Goal: Task Accomplishment & Management: Manage account settings

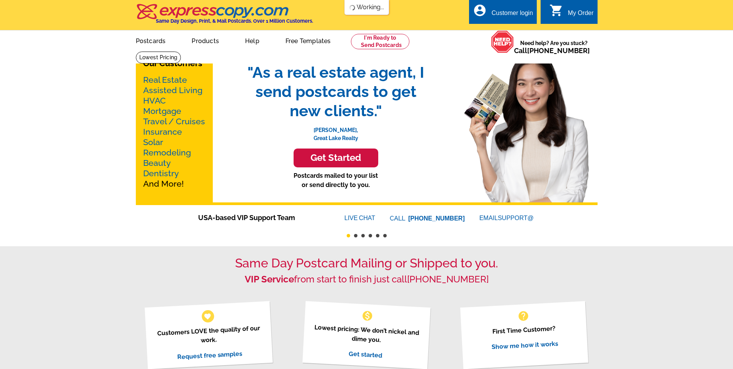
click at [500, 11] on div "Customer login" at bounding box center [512, 15] width 42 height 11
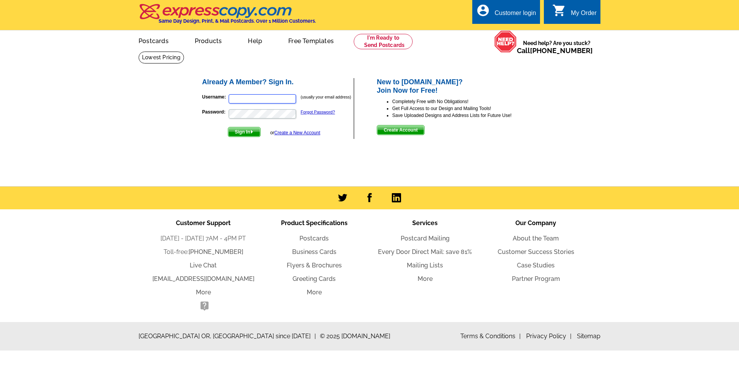
click at [243, 98] on input "Username:" at bounding box center [261, 98] width 67 height 9
click at [235, 100] on input "Username:" at bounding box center [261, 98] width 67 height 9
type input "[PERSON_NAME][EMAIL_ADDRESS][DOMAIN_NAME]"
click at [237, 133] on span "Sign In" at bounding box center [244, 131] width 32 height 9
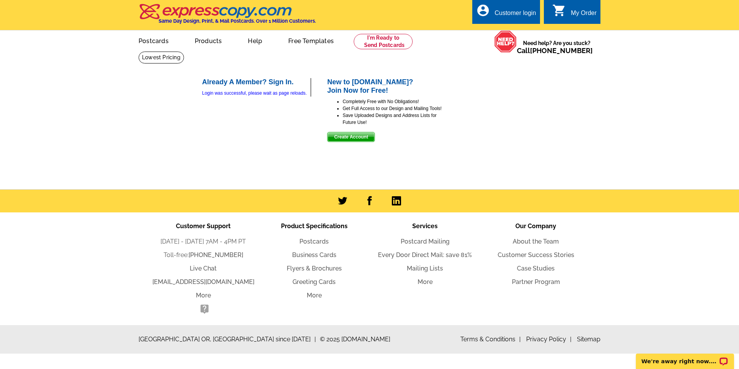
click at [635, 8] on header "local_phone Same Day Design, Print, & Mail Postcards. Over 1 Million Customers.…" at bounding box center [369, 15] width 739 height 30
